Goal: Find contact information: Find contact information

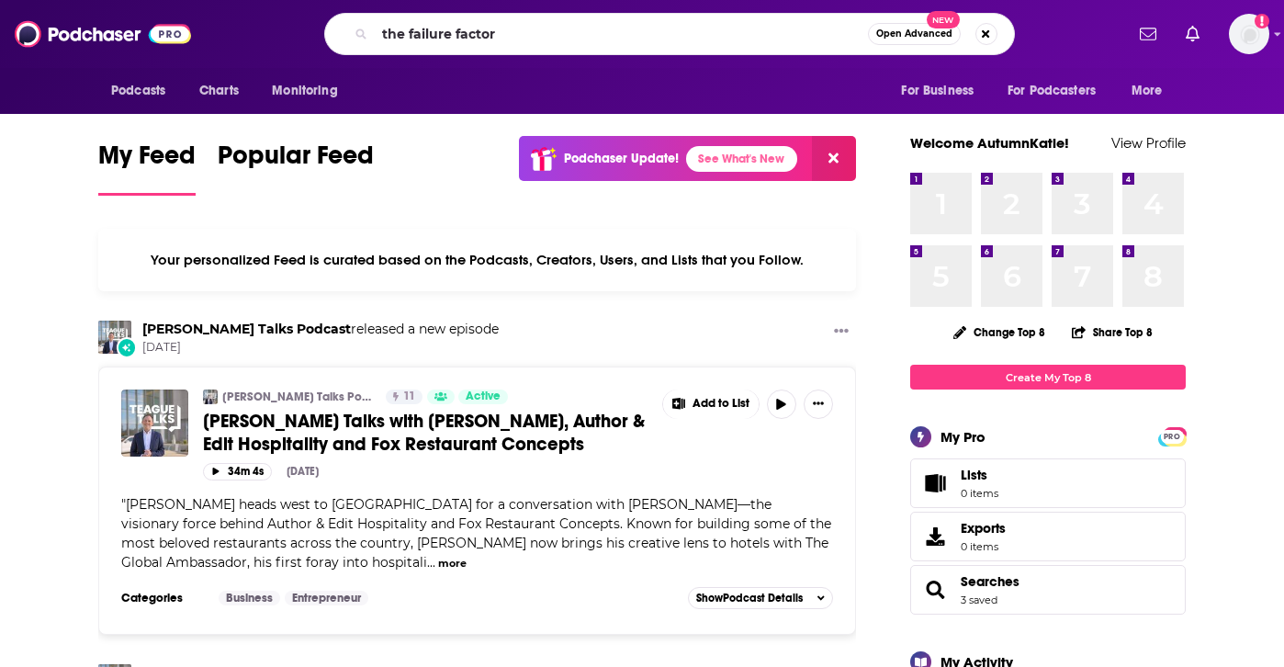
type input "the failure factor"
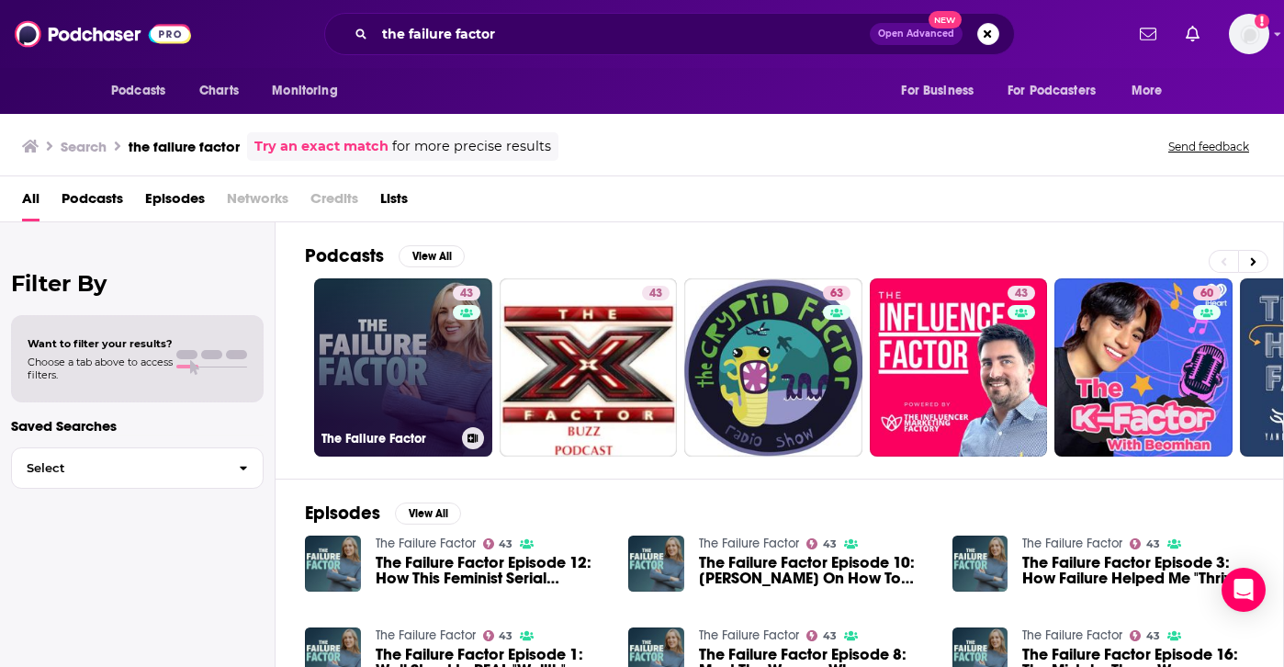
click at [396, 383] on link "43 The Failure Factor" at bounding box center [403, 367] width 178 height 178
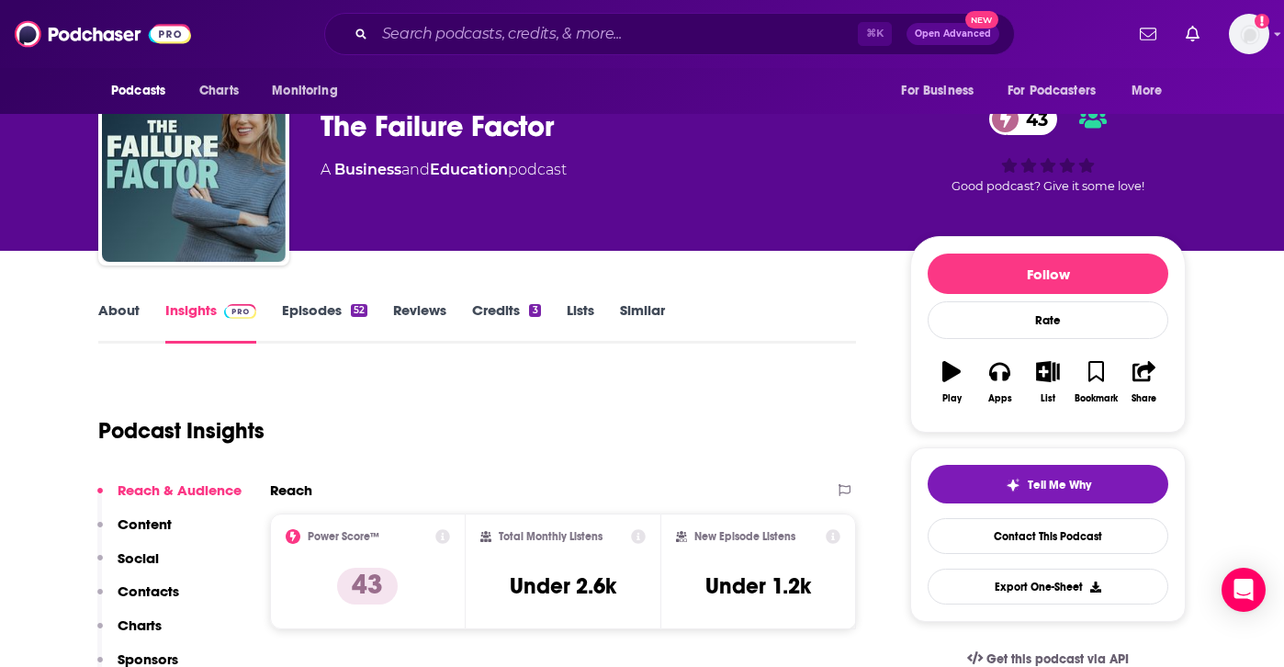
scroll to position [59, 0]
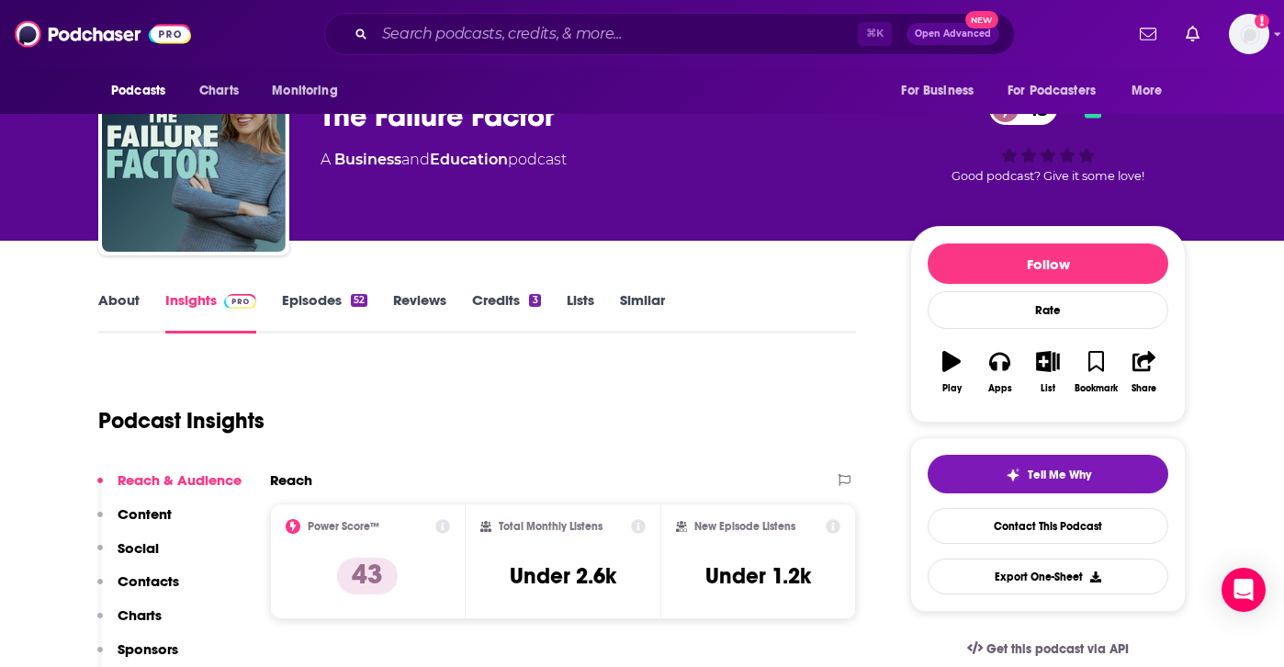
click at [149, 580] on p "Contacts" at bounding box center [149, 580] width 62 height 17
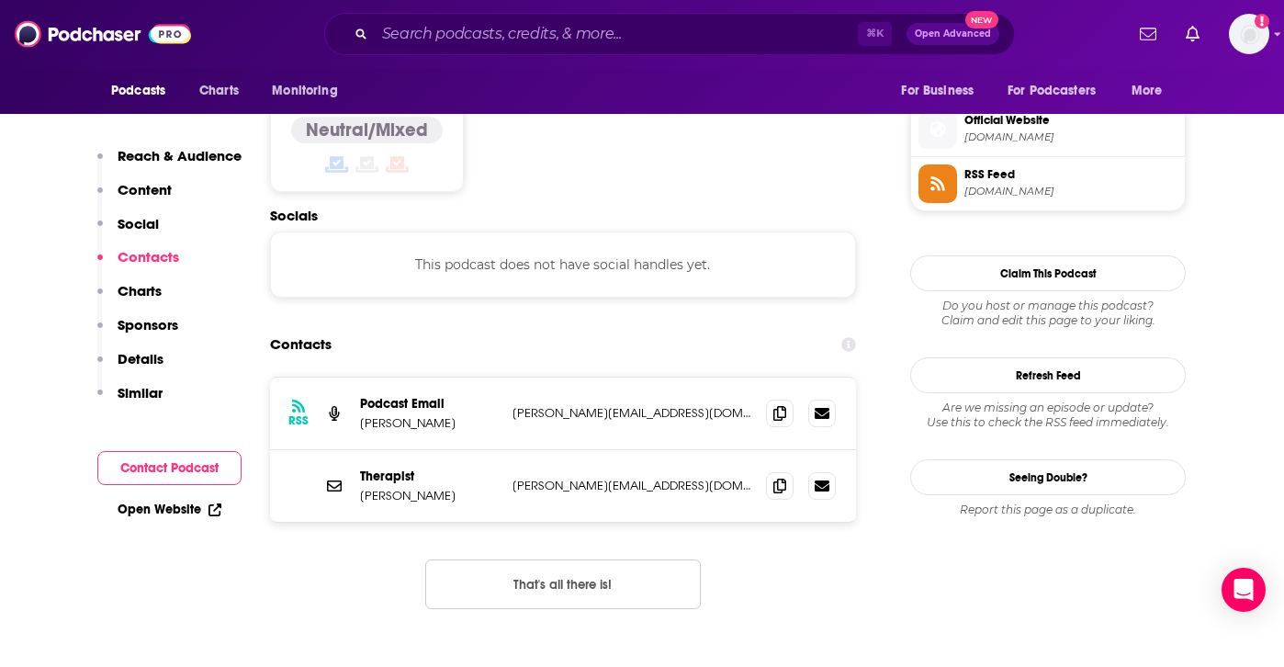
scroll to position [1478, 0]
click at [778, 404] on icon at bounding box center [779, 411] width 13 height 15
